Goal: Check status: Check status

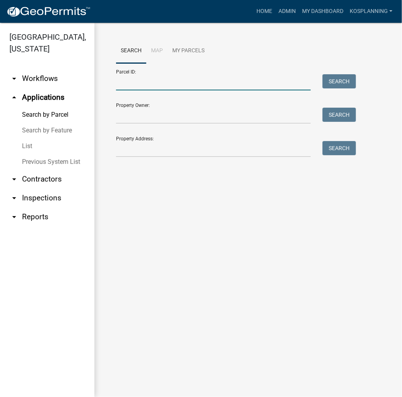
click at [167, 77] on input "Parcel ID:" at bounding box center [213, 82] width 194 height 16
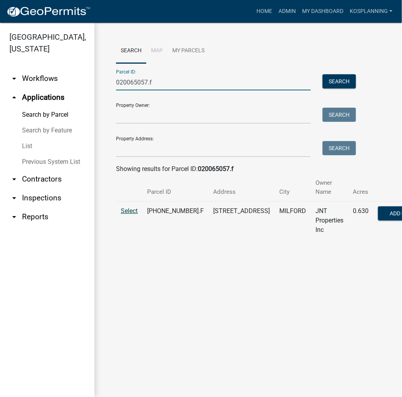
type input "020065057.f"
click at [124, 207] on span "Select" at bounding box center [129, 210] width 17 height 7
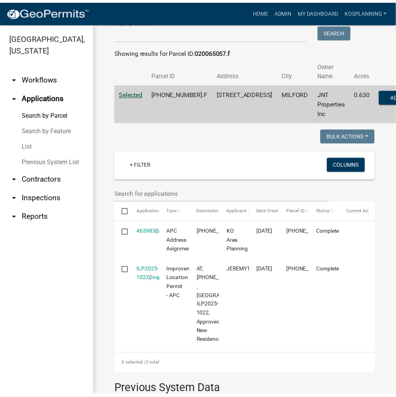
scroll to position [118, 0]
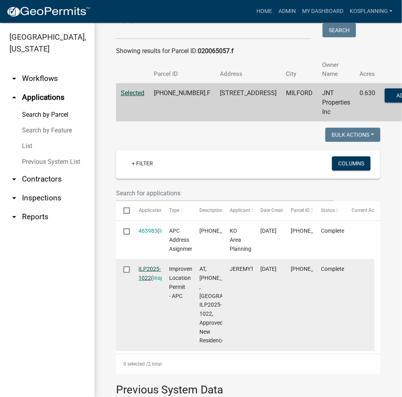
click at [152, 270] on link "ILP2025-1022" at bounding box center [150, 273] width 22 height 15
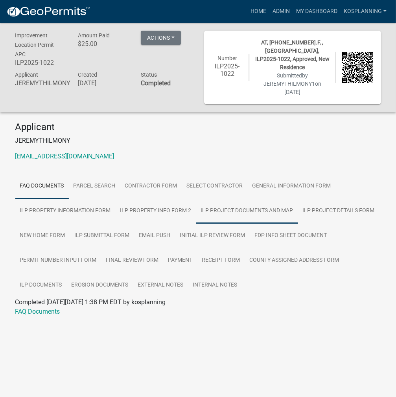
click at [273, 198] on link "ILP Project Documents and Map" at bounding box center [247, 210] width 102 height 25
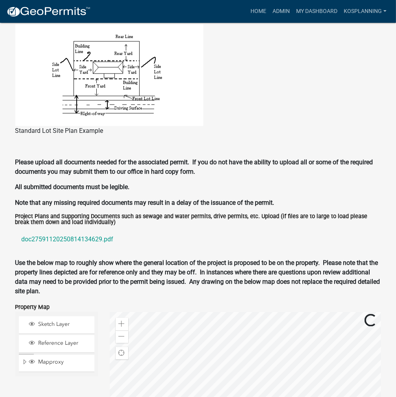
scroll to position [864, 0]
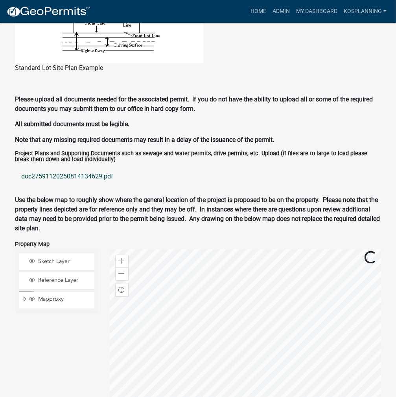
click at [78, 170] on link "doc27591120250814134629.pdf" at bounding box center [197, 176] width 365 height 19
click at [262, 11] on link "Home" at bounding box center [258, 11] width 22 height 15
